Goal: Task Accomplishment & Management: Manage account settings

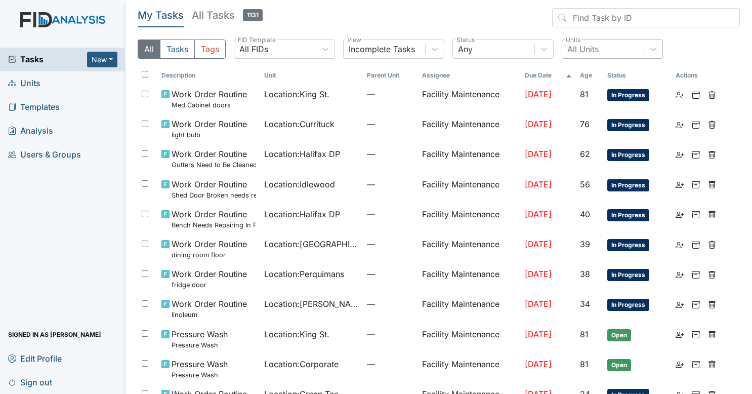
click at [575, 56] on div "All Units" at bounding box center [602, 49] width 81 height 18
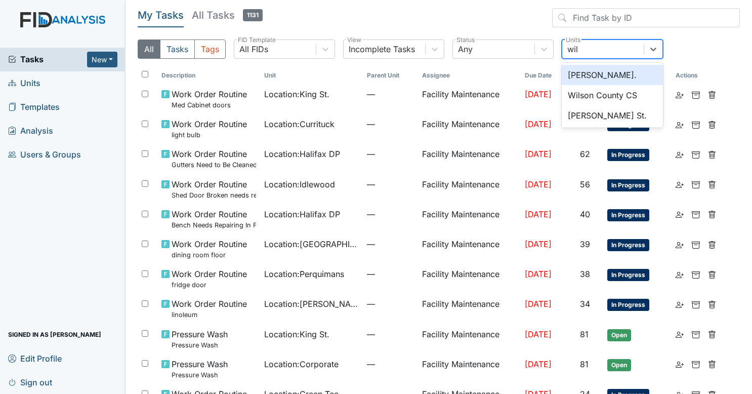
type input "will"
click at [579, 64] on div "William St." at bounding box center [612, 75] width 101 height 24
click at [581, 76] on div "William St." at bounding box center [612, 75] width 101 height 20
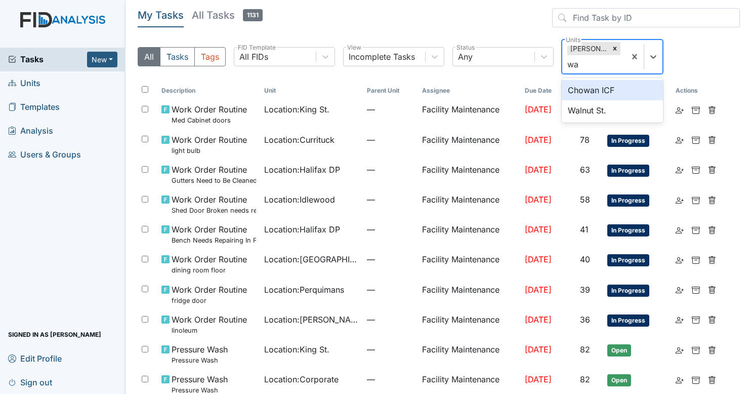
type input "wal"
click at [584, 87] on div "Walnut St." at bounding box center [612, 90] width 101 height 20
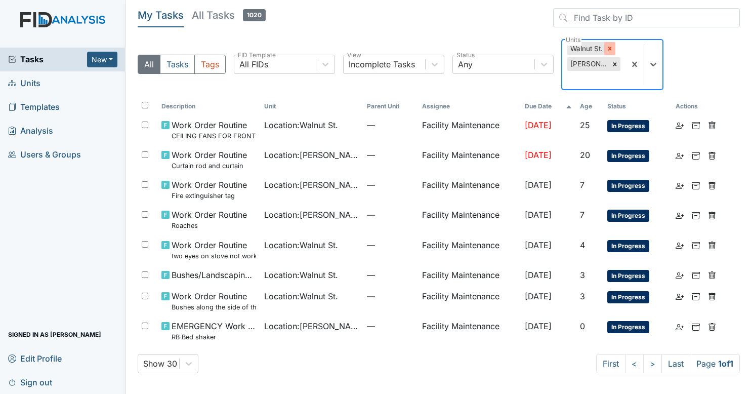
click at [614, 50] on div at bounding box center [609, 48] width 11 height 13
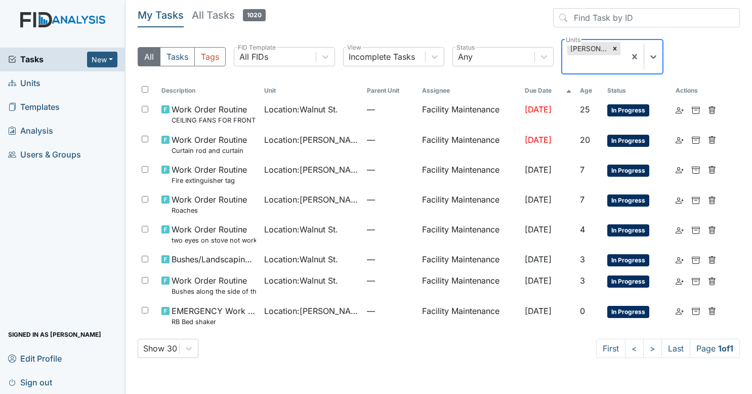
click at [614, 50] on div at bounding box center [614, 48] width 11 height 13
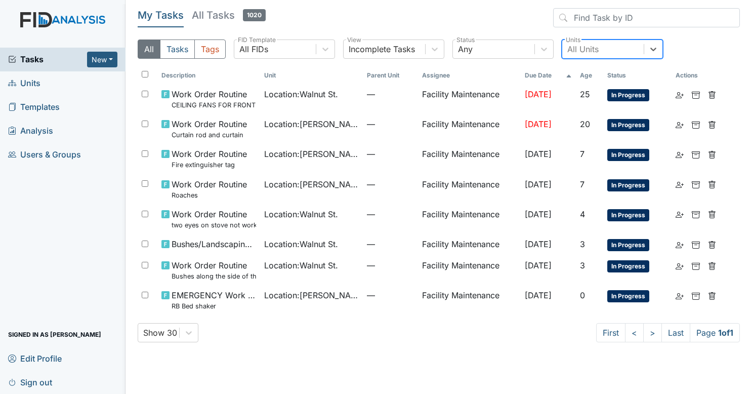
click at [33, 378] on span "Sign out" at bounding box center [30, 382] width 44 height 16
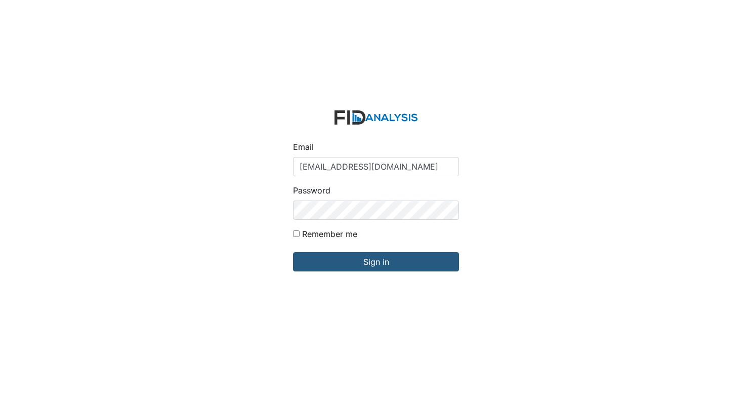
click at [341, 163] on input "[EMAIL_ADDRESS][DOMAIN_NAME]" at bounding box center [376, 166] width 166 height 19
type input "arollins@lifeincorporated.com"
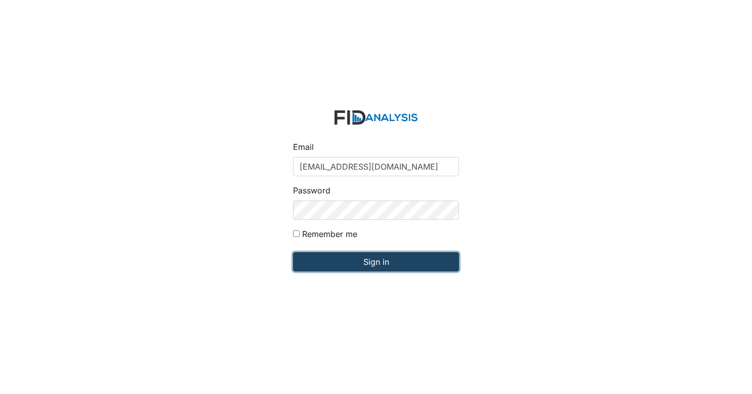
click at [394, 263] on input "Sign in" at bounding box center [376, 261] width 166 height 19
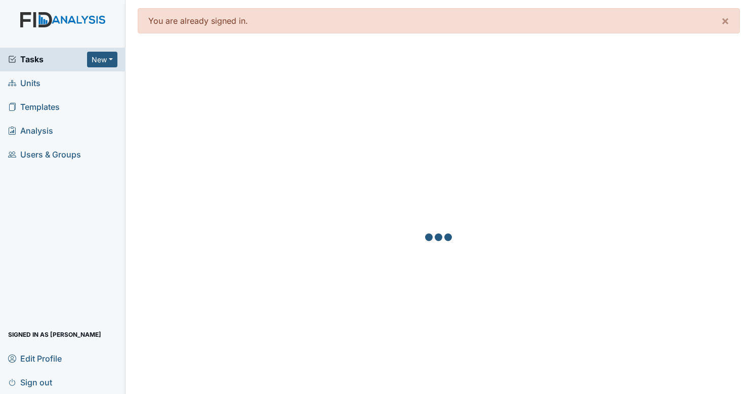
click at [42, 380] on span "Sign out" at bounding box center [30, 382] width 44 height 16
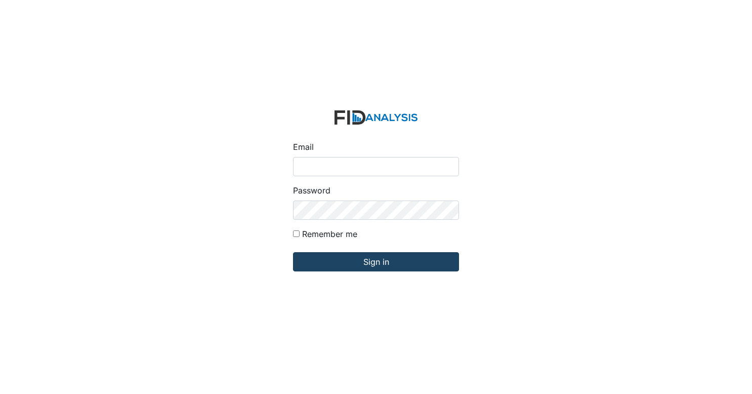
type input "[EMAIL_ADDRESS][DOMAIN_NAME]"
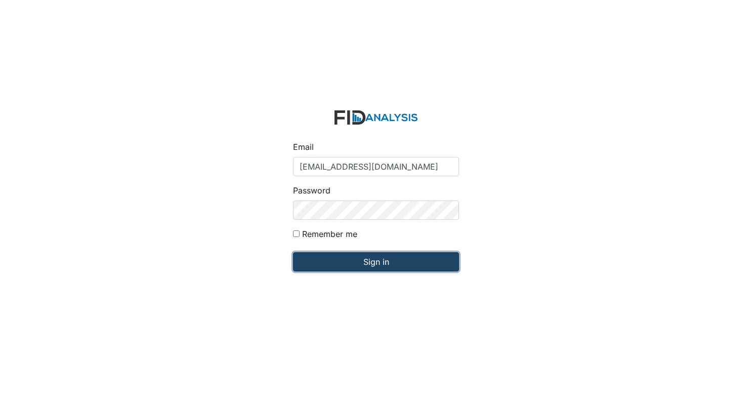
click at [360, 254] on input "Sign in" at bounding box center [376, 261] width 166 height 19
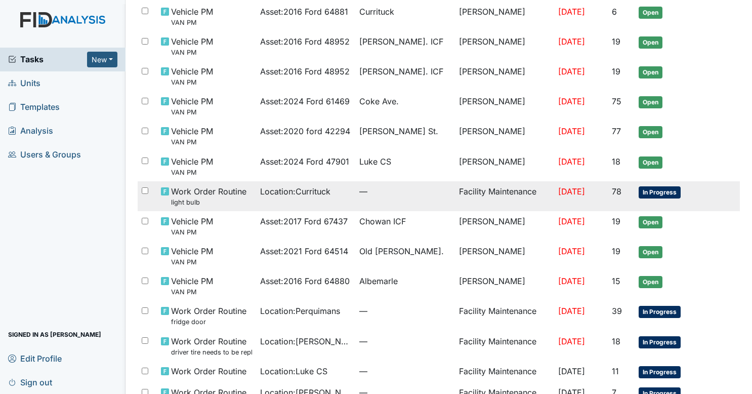
scroll to position [285, 0]
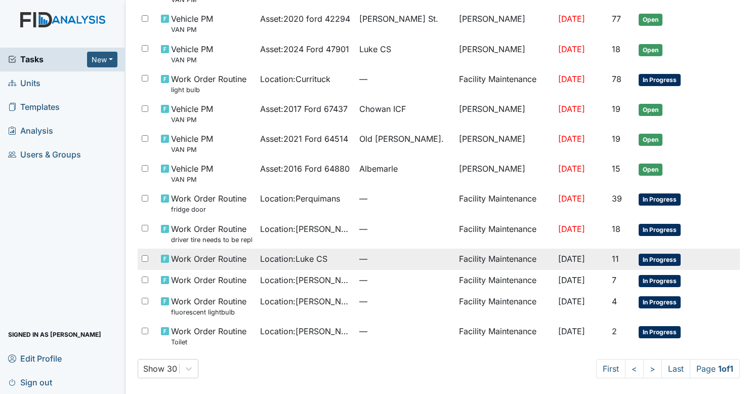
click at [426, 264] on span "—" at bounding box center [404, 258] width 91 height 12
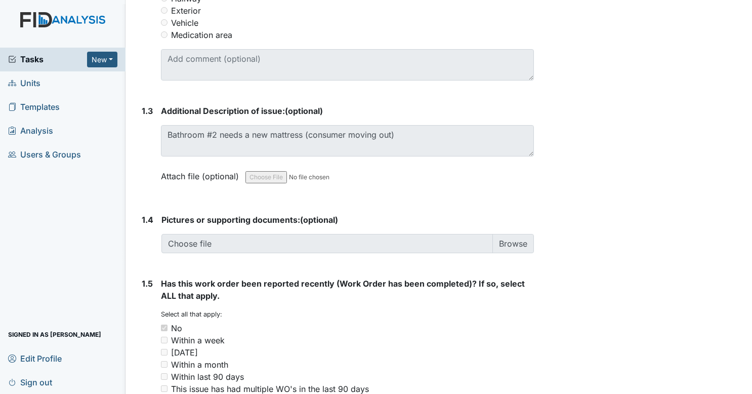
scroll to position [590, 0]
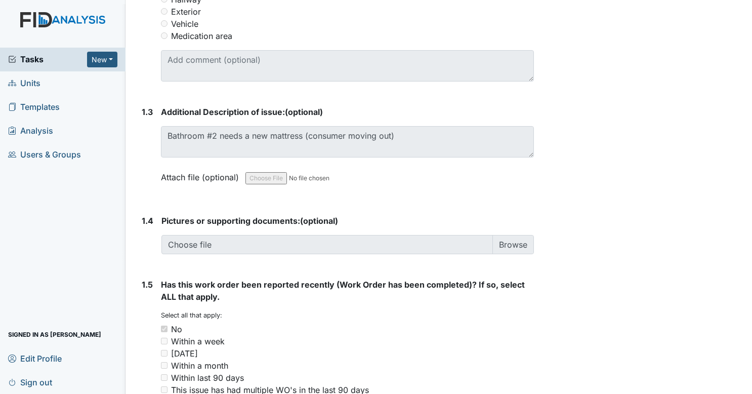
click at [60, 84] on link "Units" at bounding box center [62, 83] width 125 height 24
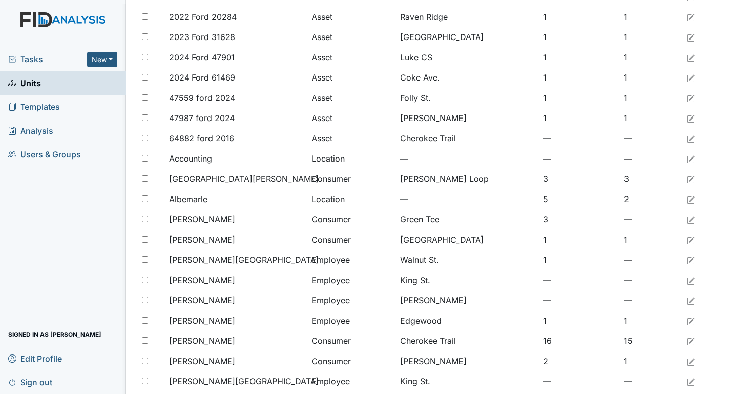
scroll to position [742, 0]
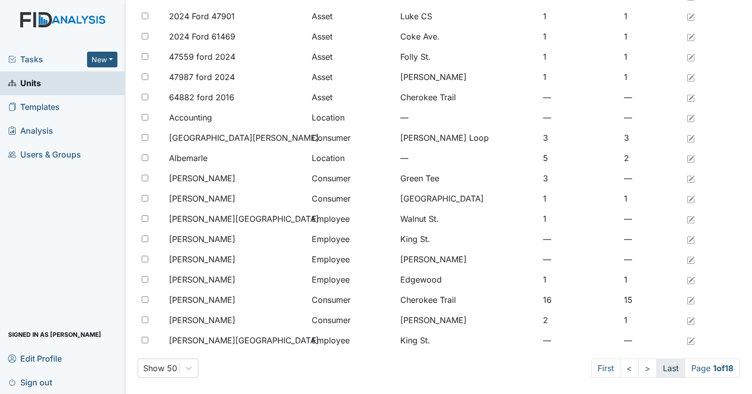
click at [656, 364] on link "Last" at bounding box center [670, 367] width 29 height 19
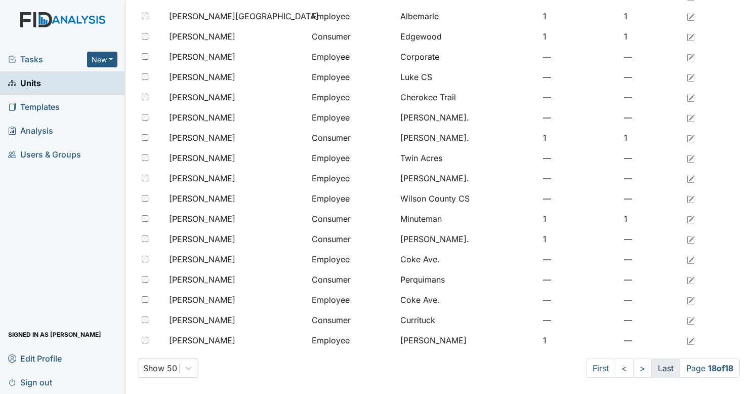
scroll to position [114, 0]
click at [39, 55] on span "Tasks" at bounding box center [47, 59] width 79 height 12
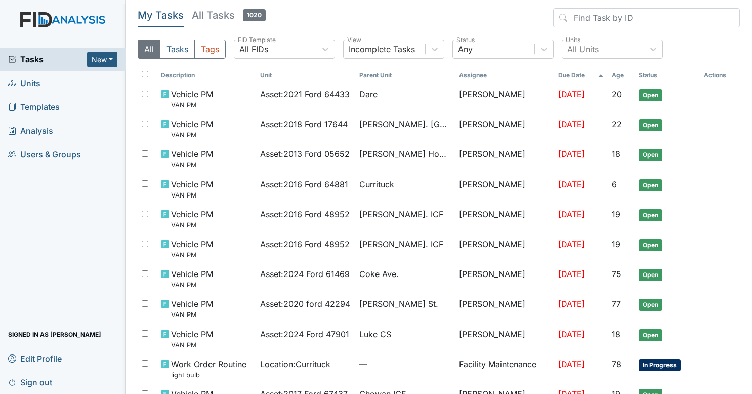
scroll to position [285, 0]
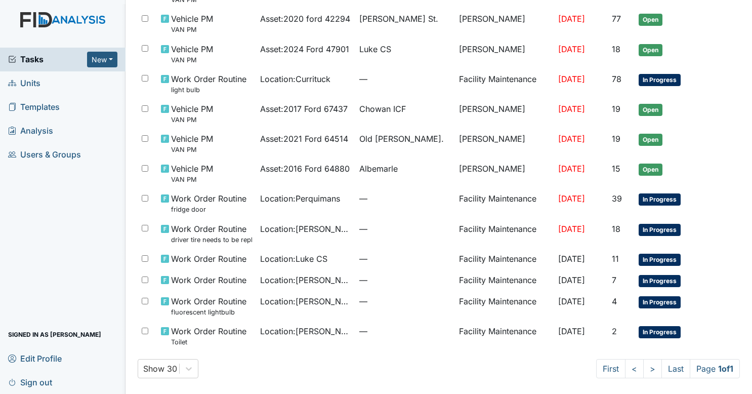
click at [42, 377] on span "Sign out" at bounding box center [30, 382] width 44 height 16
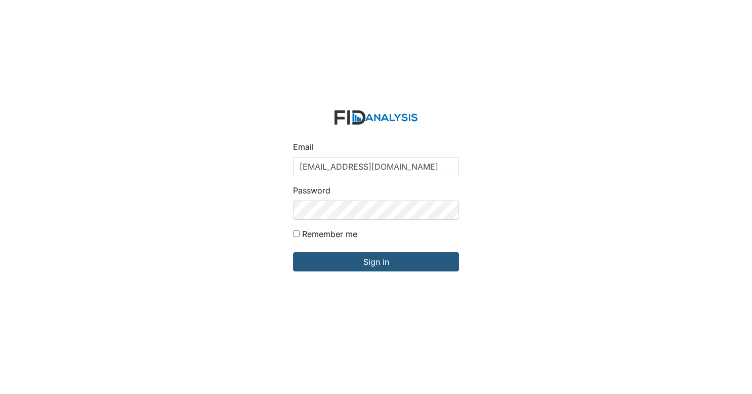
click at [334, 160] on input "[EMAIL_ADDRESS][DOMAIN_NAME]" at bounding box center [376, 166] width 166 height 19
type input "[EMAIL_ADDRESS][DOMAIN_NAME]"
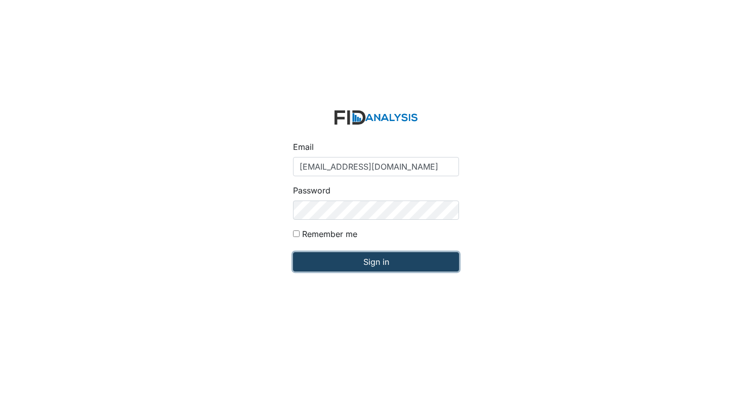
click at [367, 266] on input "Sign in" at bounding box center [376, 261] width 166 height 19
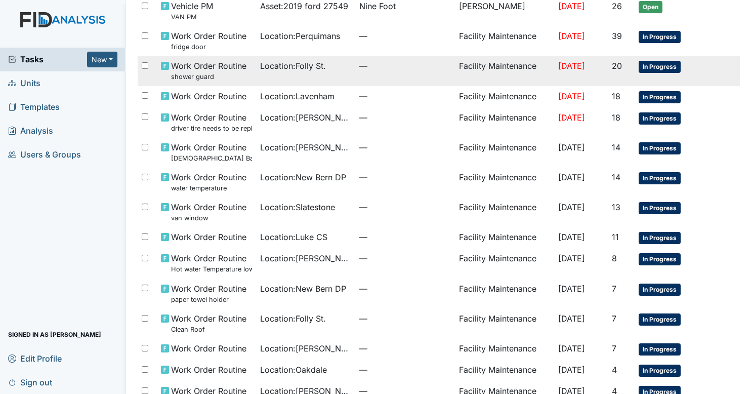
scroll to position [578, 0]
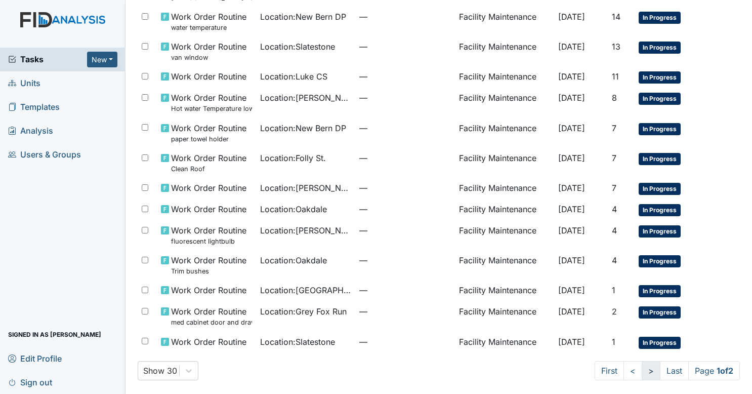
click at [642, 365] on link ">" at bounding box center [651, 370] width 19 height 19
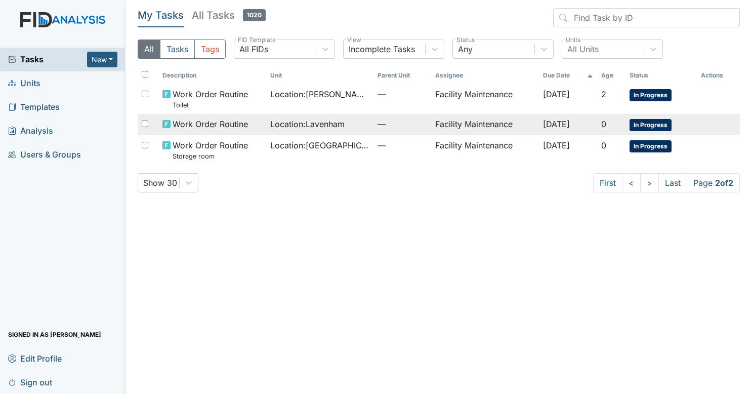
click at [392, 124] on span "—" at bounding box center [401, 124] width 49 height 12
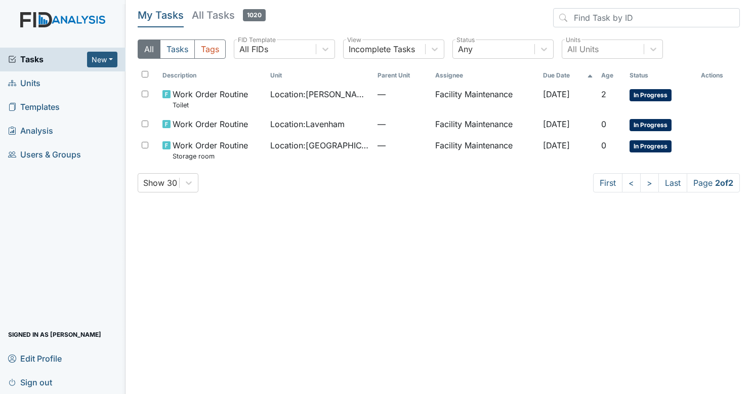
click at [38, 380] on span "Sign out" at bounding box center [30, 382] width 44 height 16
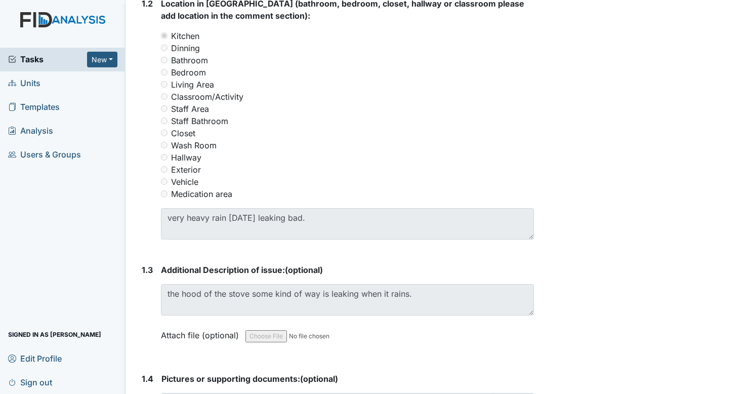
scroll to position [434, 0]
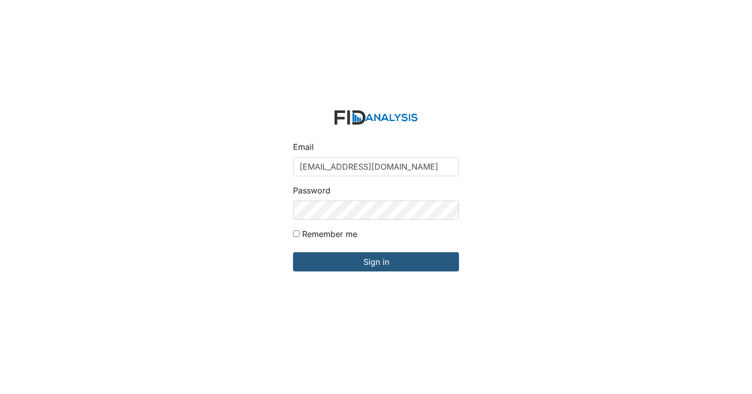
click at [310, 177] on form "Email [EMAIL_ADDRESS][DOMAIN_NAME] Password Remember me Sign in" at bounding box center [376, 197] width 182 height 190
click at [315, 171] on input "[EMAIL_ADDRESS][DOMAIN_NAME]" at bounding box center [376, 166] width 166 height 19
type input "[EMAIL_ADDRESS][DOMAIN_NAME]"
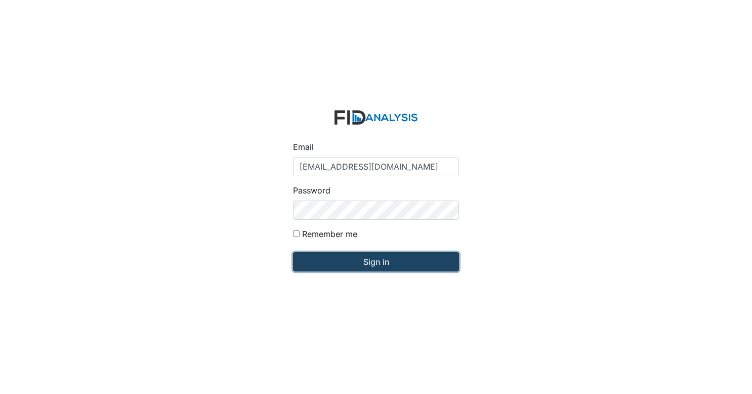
click at [397, 265] on input "Sign in" at bounding box center [376, 261] width 166 height 19
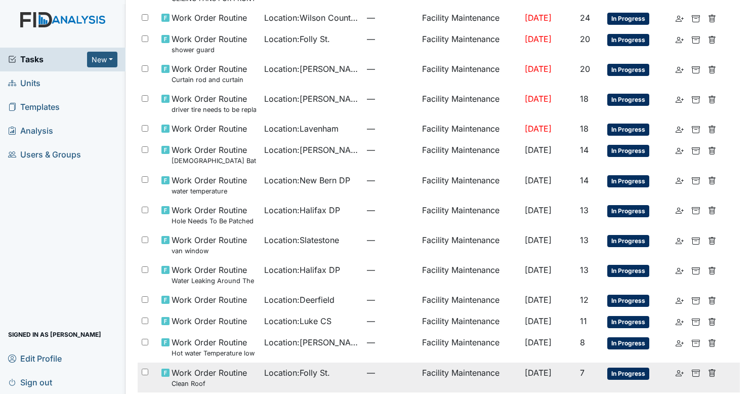
scroll to position [569, 0]
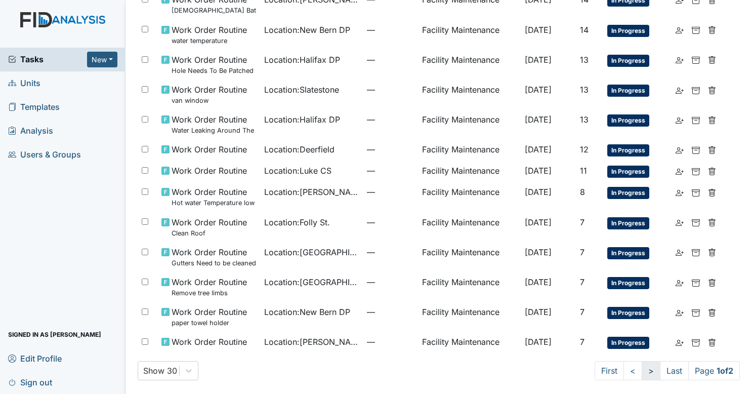
click at [642, 369] on link ">" at bounding box center [651, 370] width 19 height 19
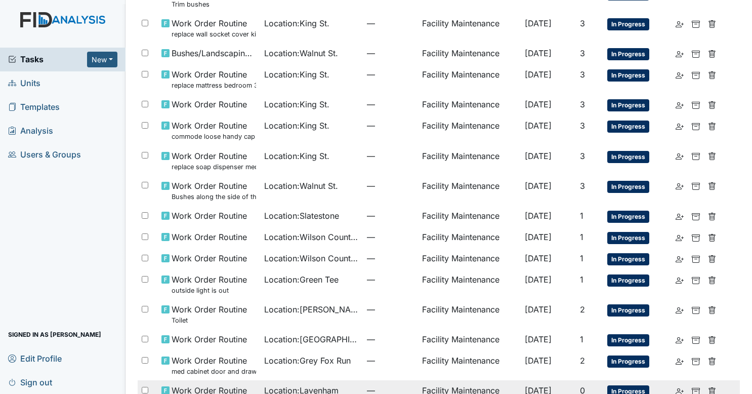
scroll to position [392, 0]
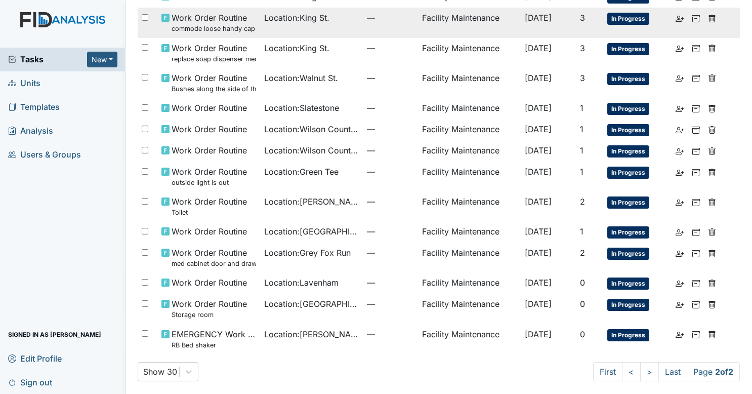
click at [264, 16] on span "Location : King St." at bounding box center [296, 18] width 65 height 12
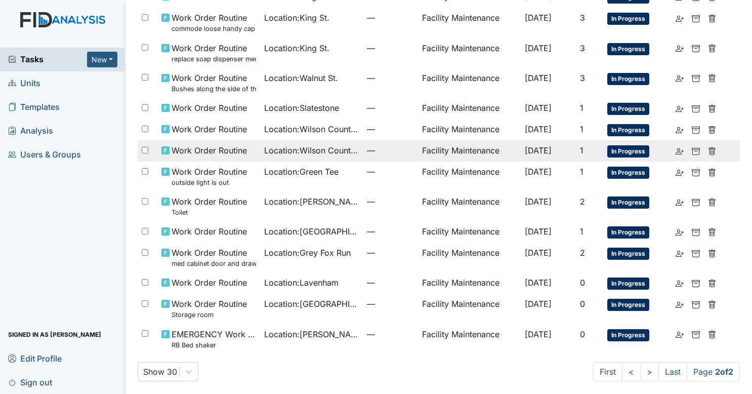
scroll to position [0, 0]
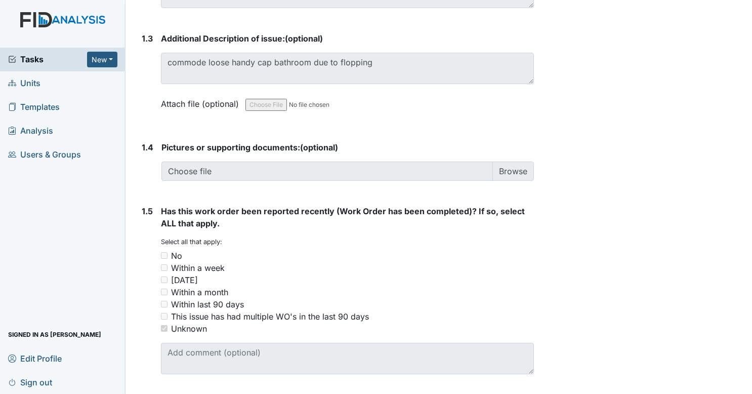
scroll to position [707, 0]
